Goal: Find specific page/section: Find specific page/section

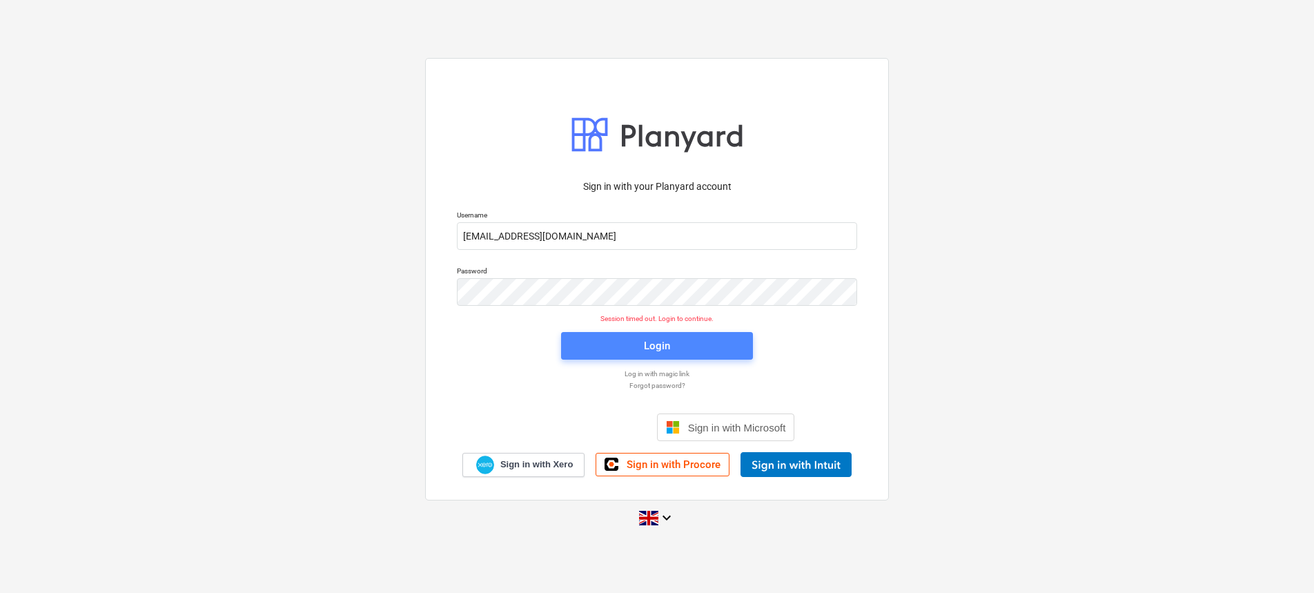
click at [689, 338] on span "Login" at bounding box center [657, 346] width 159 height 18
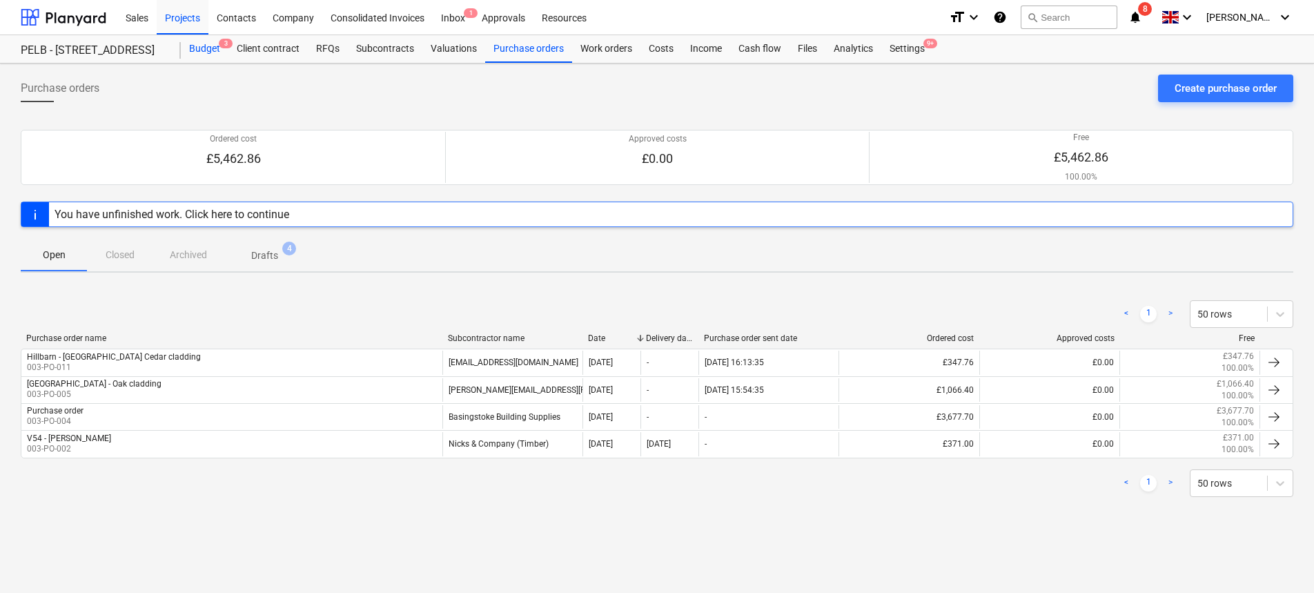
click at [201, 53] on div "Budget 3" at bounding box center [205, 49] width 48 height 28
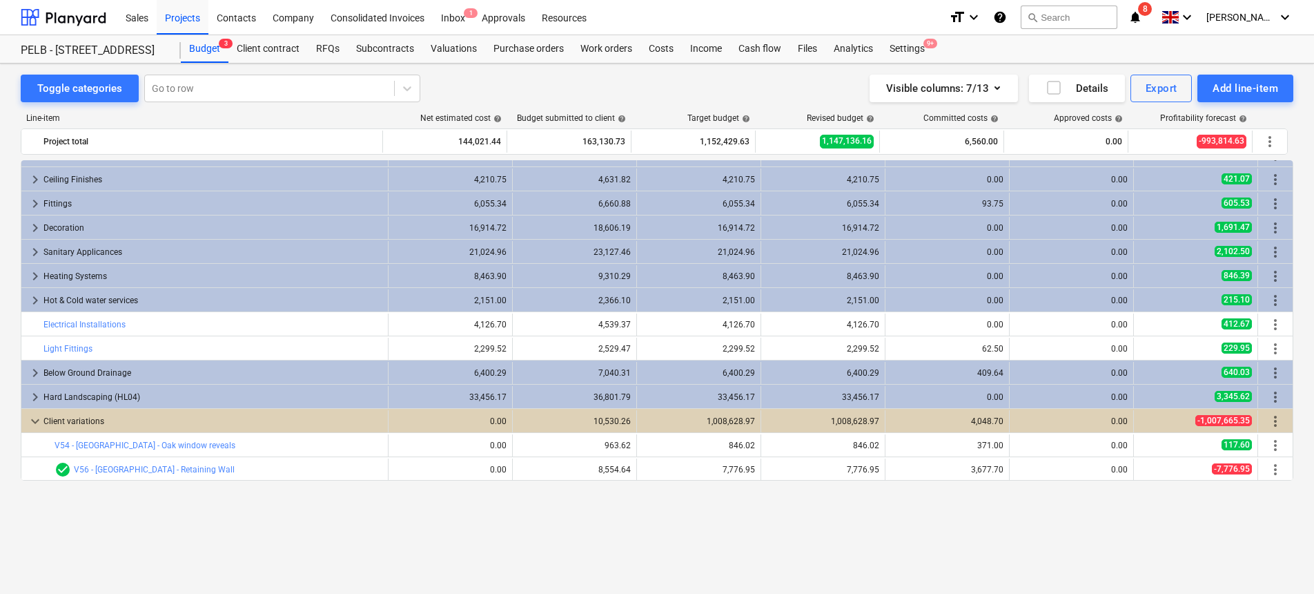
scroll to position [532, 0]
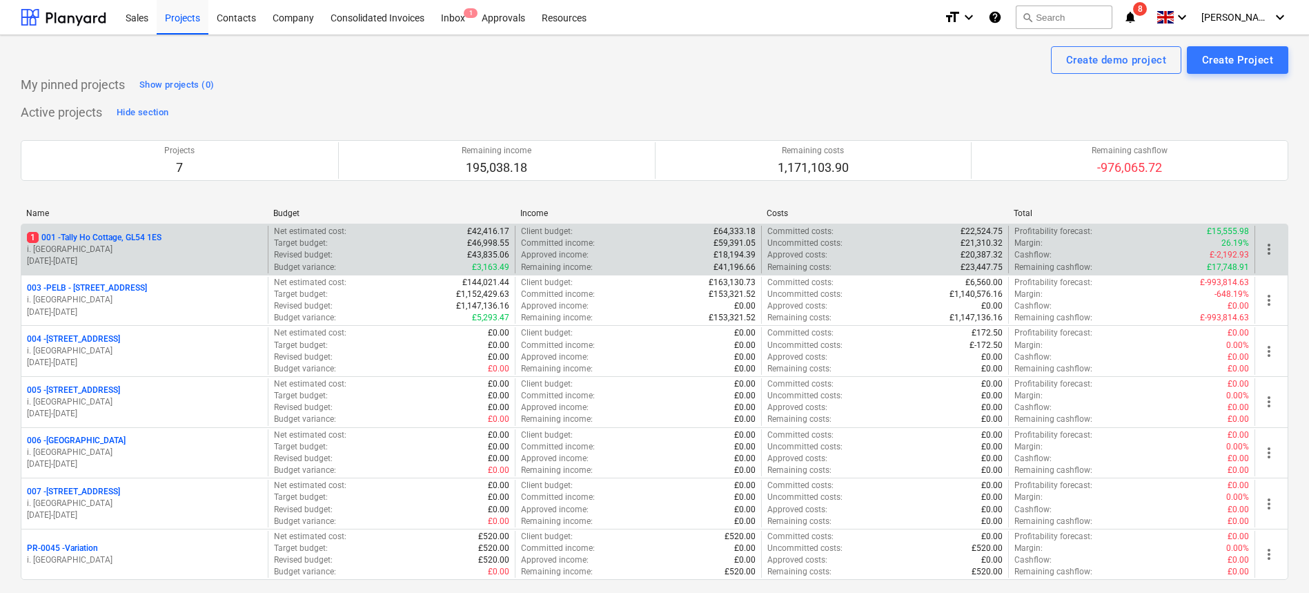
click at [137, 271] on div "1 001 - Tally Ho Cottage, GL54 1ES i. montvydaite [DATE] - [DATE]" at bounding box center [144, 250] width 246 height 48
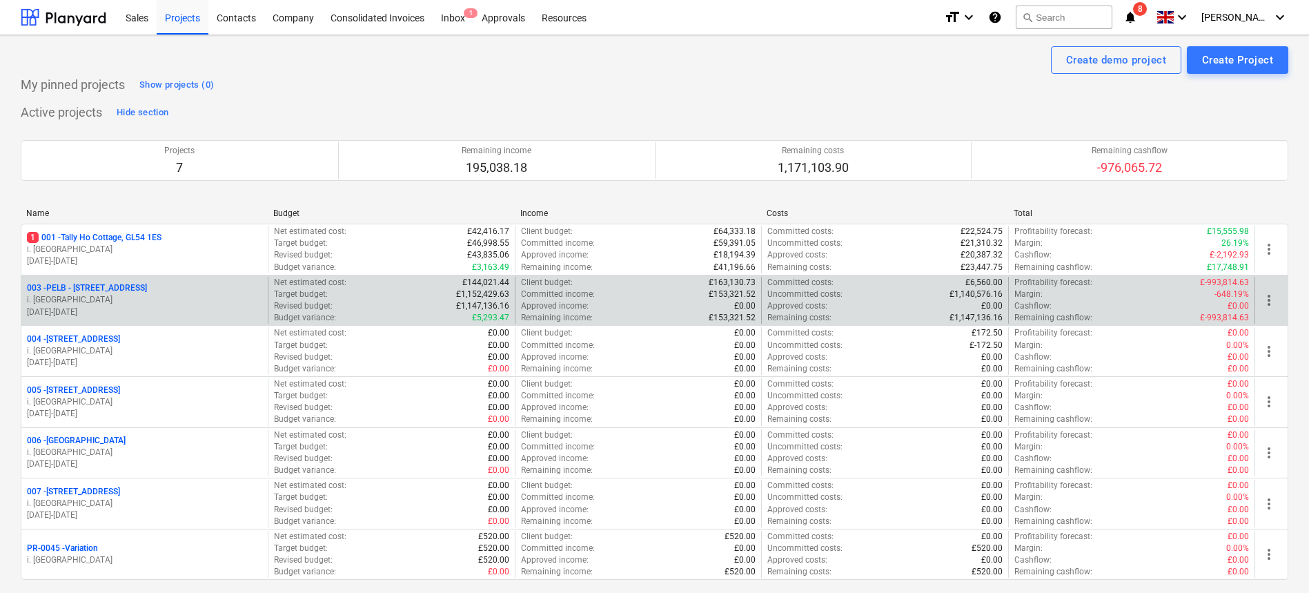
click at [138, 293] on p "003 - PELB - [GEOGRAPHIC_DATA], [GEOGRAPHIC_DATA], GL2 7NE" at bounding box center [87, 288] width 120 height 12
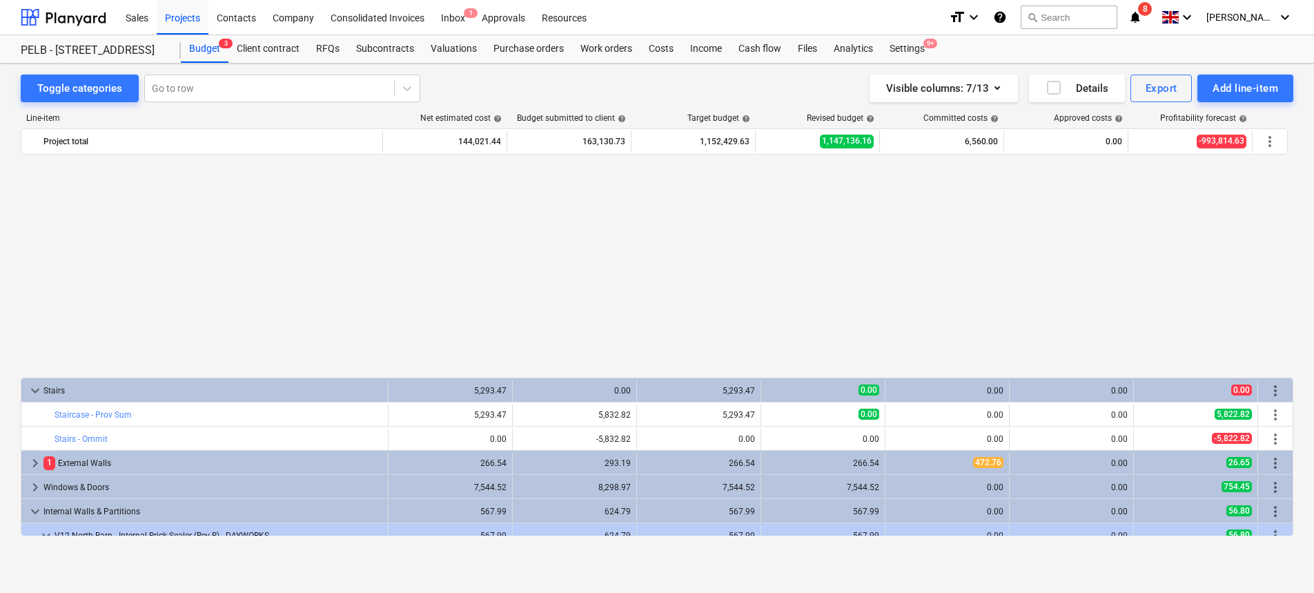
scroll to position [712, 0]
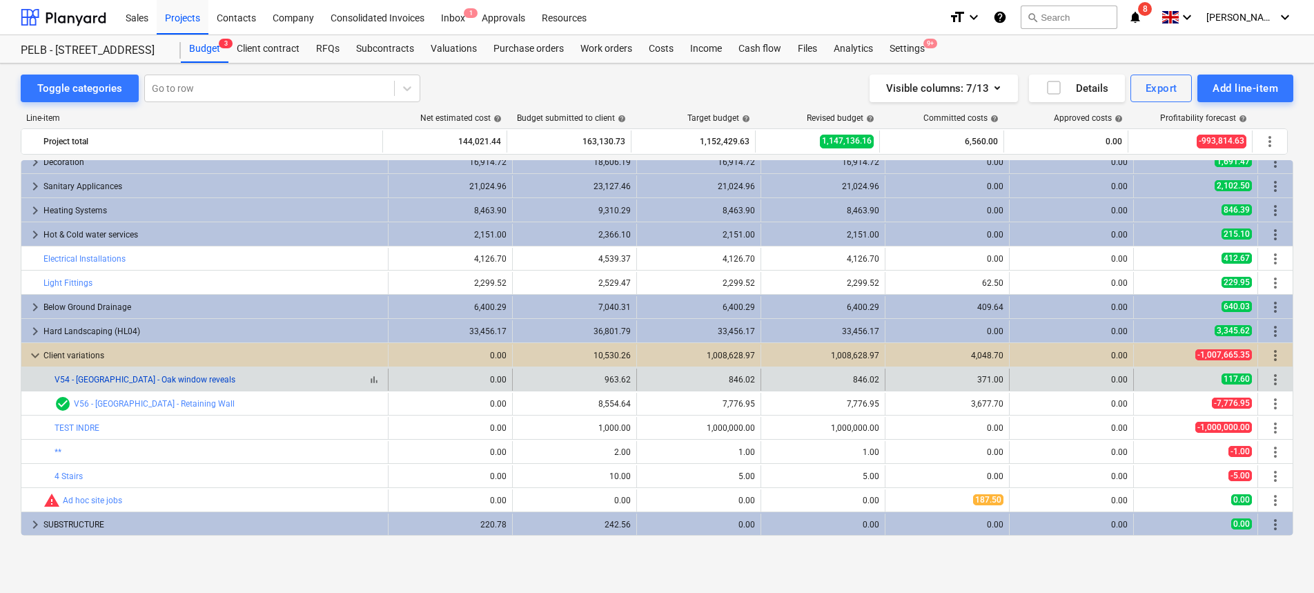
click at [166, 384] on link "V54 - [GEOGRAPHIC_DATA] - Oak window reveals" at bounding box center [145, 380] width 181 height 10
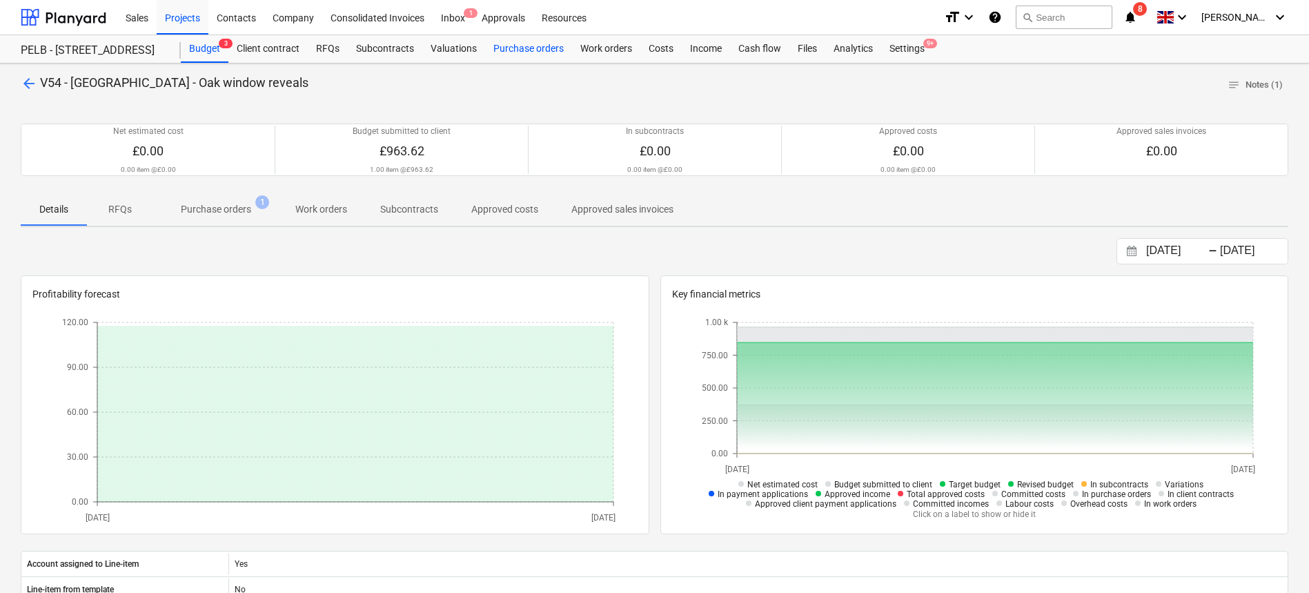
click at [514, 53] on div "Purchase orders" at bounding box center [528, 49] width 87 height 28
